Goal: Navigation & Orientation: Understand site structure

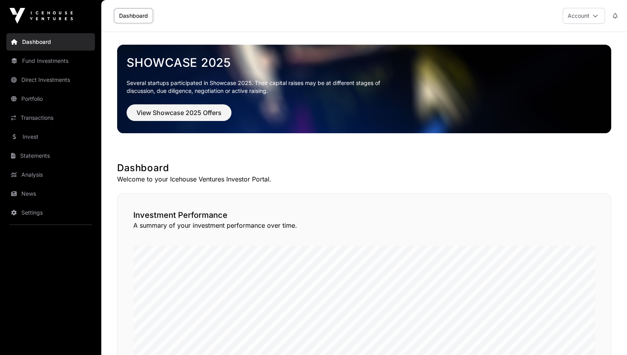
click at [342, 17] on div "Dashboard Account" at bounding box center [364, 16] width 516 height 32
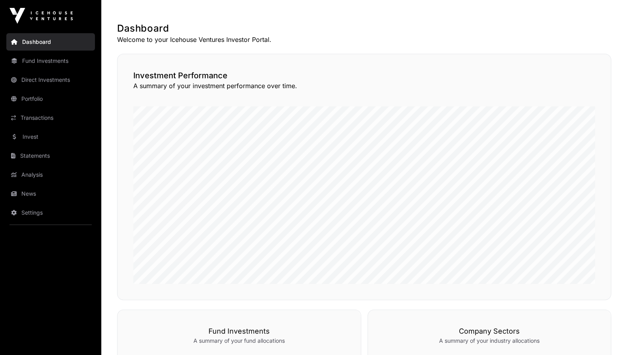
scroll to position [139, 0]
click at [32, 80] on link "Direct Investments" at bounding box center [50, 79] width 89 height 17
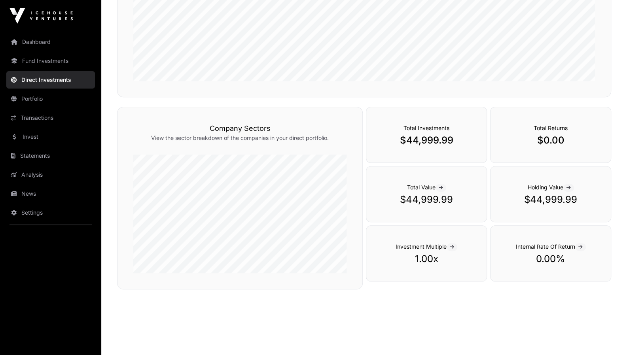
scroll to position [222, 0]
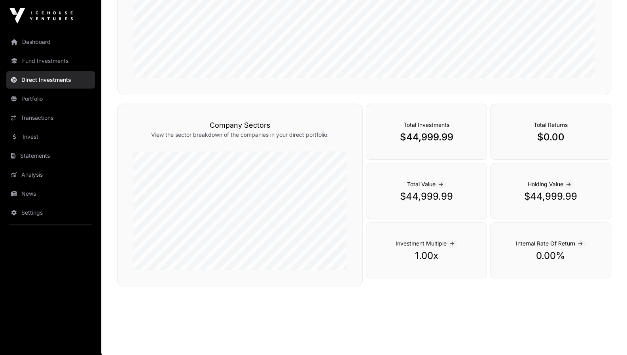
click at [436, 194] on p "$44,999.99" at bounding box center [426, 196] width 89 height 13
click at [443, 178] on div "Total Value $44,999.99" at bounding box center [426, 191] width 121 height 56
click at [47, 101] on link "Portfolio" at bounding box center [50, 98] width 89 height 17
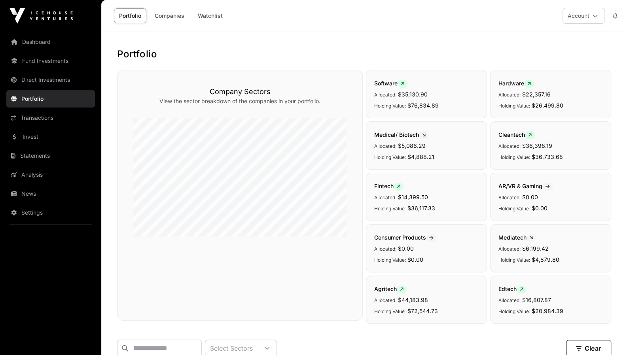
click at [167, 17] on link "Companies" at bounding box center [170, 15] width 40 height 15
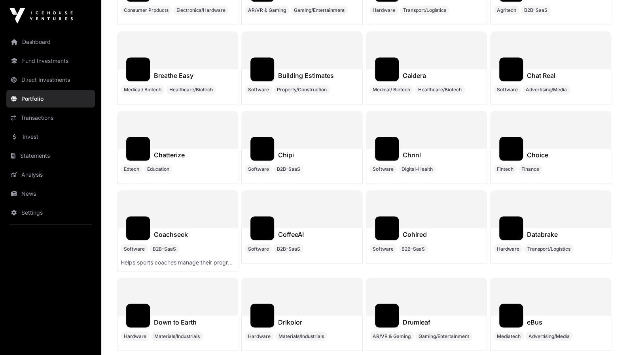
scroll to position [6304, 0]
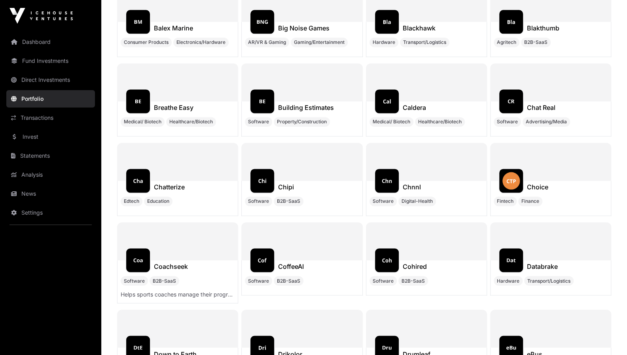
click at [46, 114] on link "Transactions" at bounding box center [50, 117] width 89 height 17
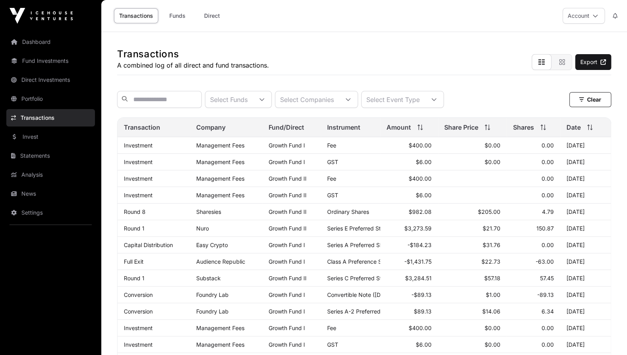
click at [38, 135] on link "Invest" at bounding box center [50, 136] width 89 height 17
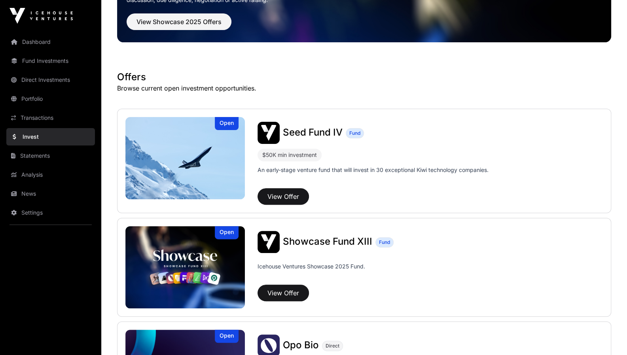
scroll to position [74, 0]
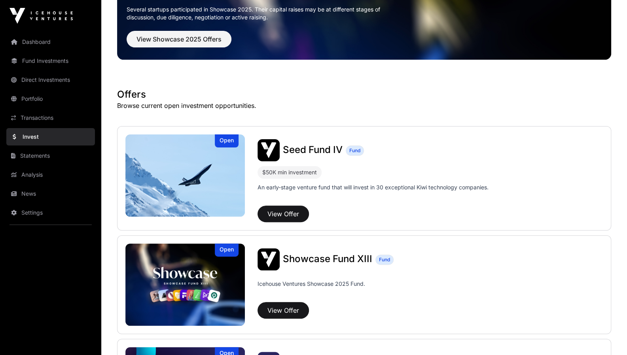
click at [40, 154] on link "Statements" at bounding box center [50, 155] width 89 height 17
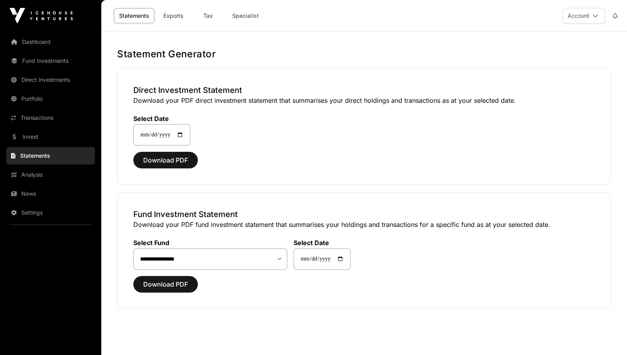
click at [36, 39] on link "Dashboard" at bounding box center [50, 41] width 89 height 17
